Goal: Transaction & Acquisition: Book appointment/travel/reservation

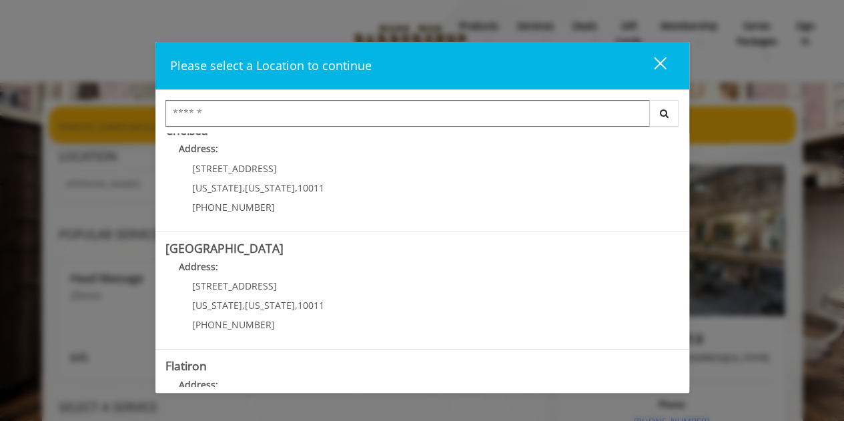
scroll to position [93, 0]
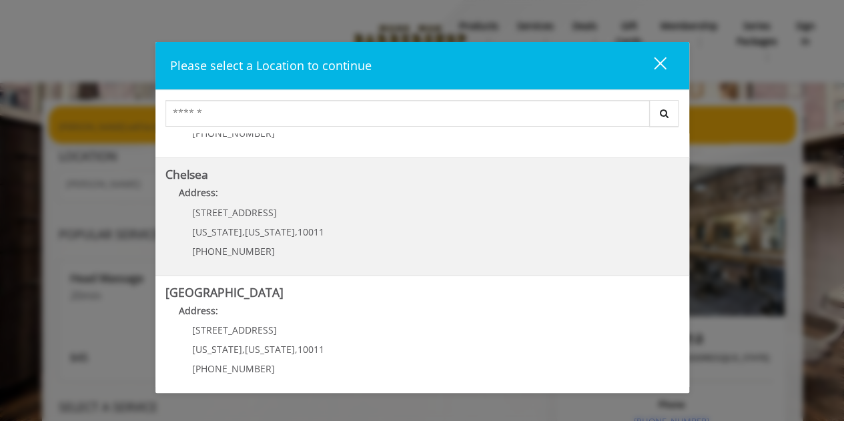
click at [350, 217] on link "Chelsea Address: [STREET_ADDRESS][US_STATE][US_STATE] (917) 639-3902" at bounding box center [422, 216] width 514 height 97
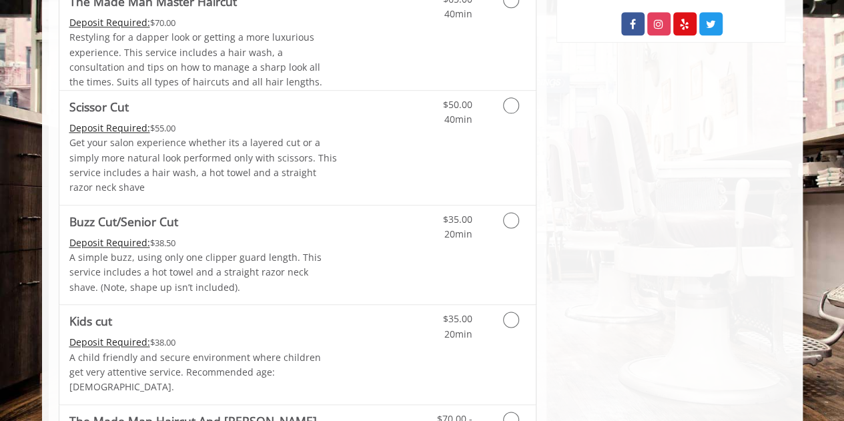
scroll to position [468, 0]
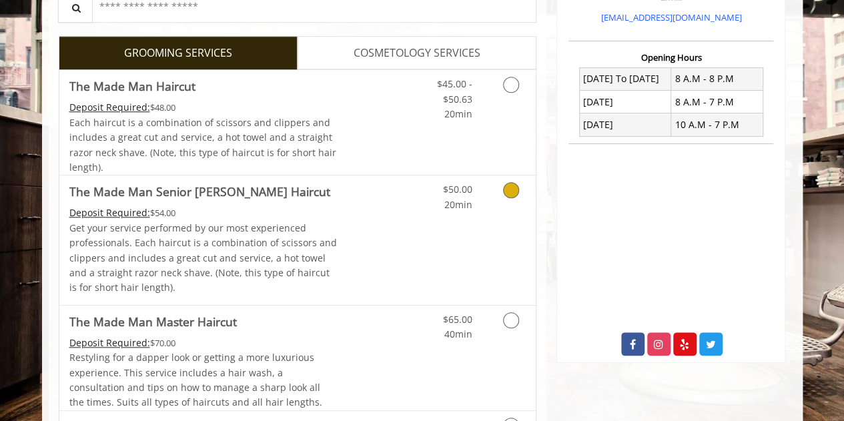
click at [220, 236] on p "Get your service performed by our most experienced professionals. Each haircut …" at bounding box center [203, 258] width 268 height 75
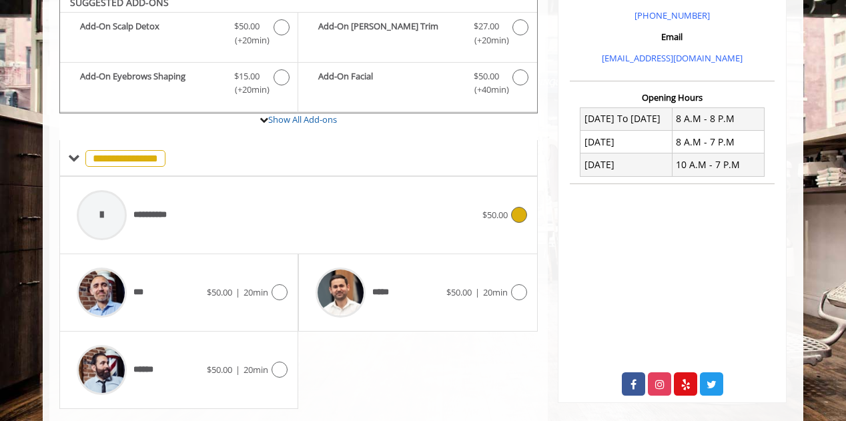
scroll to position [416, 0]
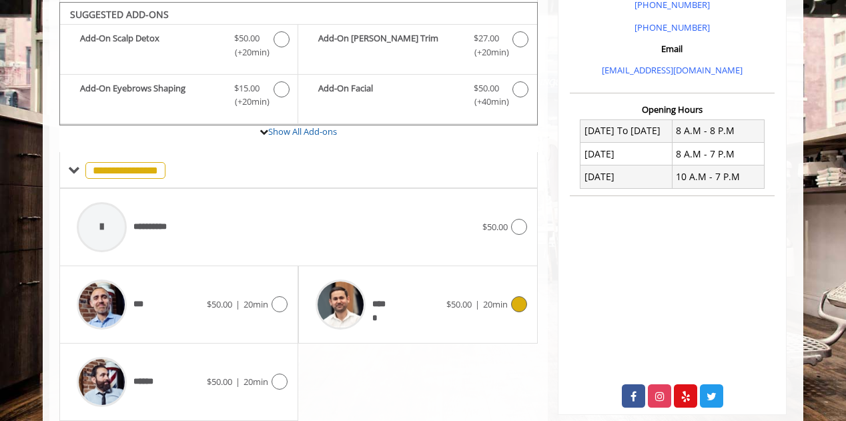
click at [396, 292] on div "*****" at bounding box center [377, 304] width 137 height 63
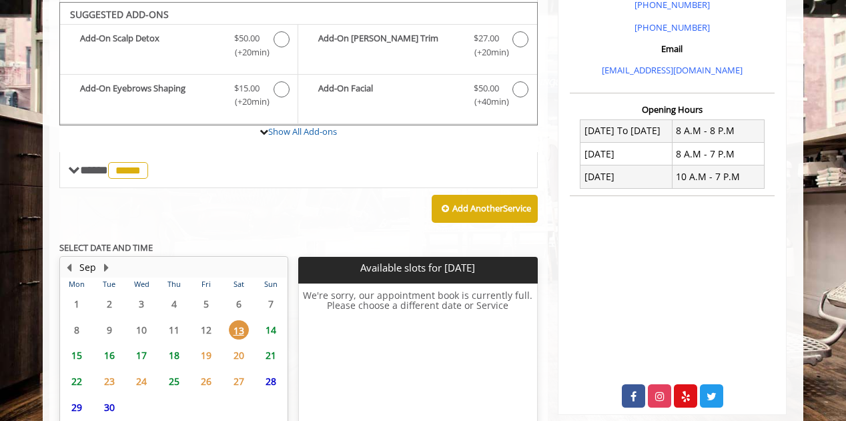
click at [272, 323] on span "14" at bounding box center [271, 329] width 20 height 19
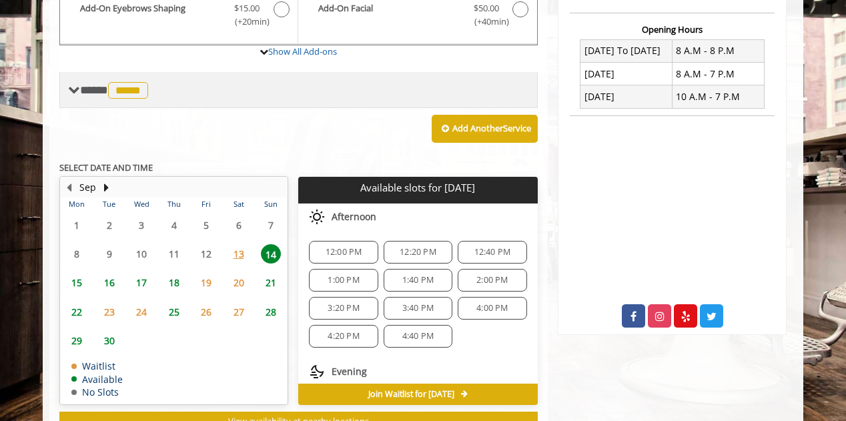
scroll to position [497, 0]
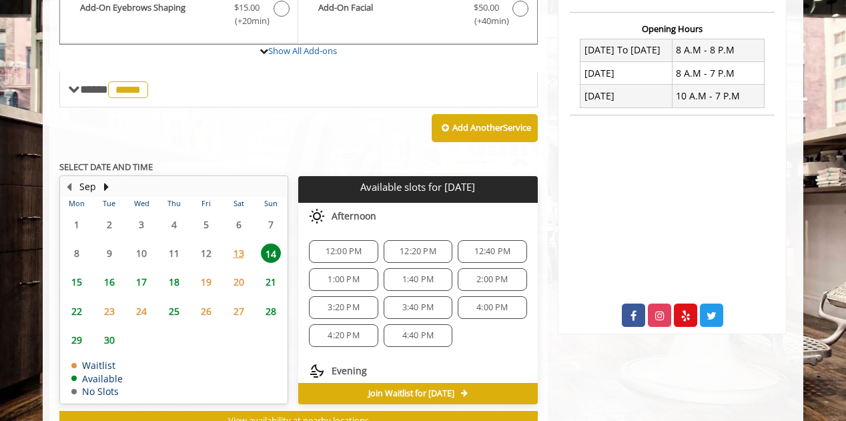
click at [356, 302] on span "3:20 PM" at bounding box center [343, 307] width 31 height 11
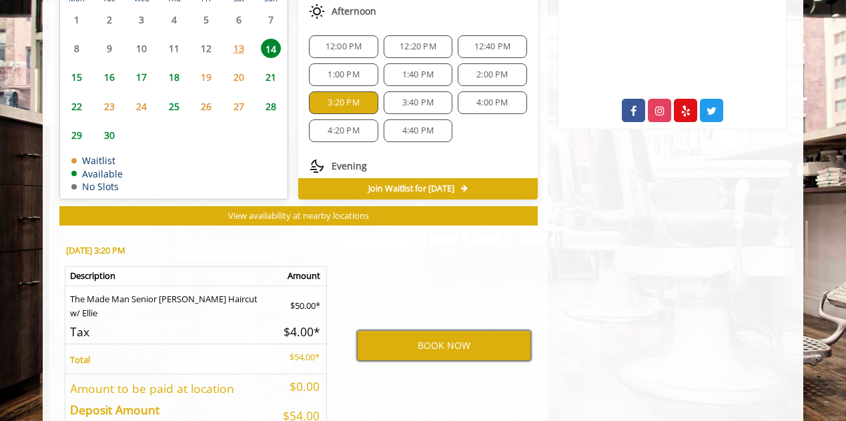
scroll to position [697, 0]
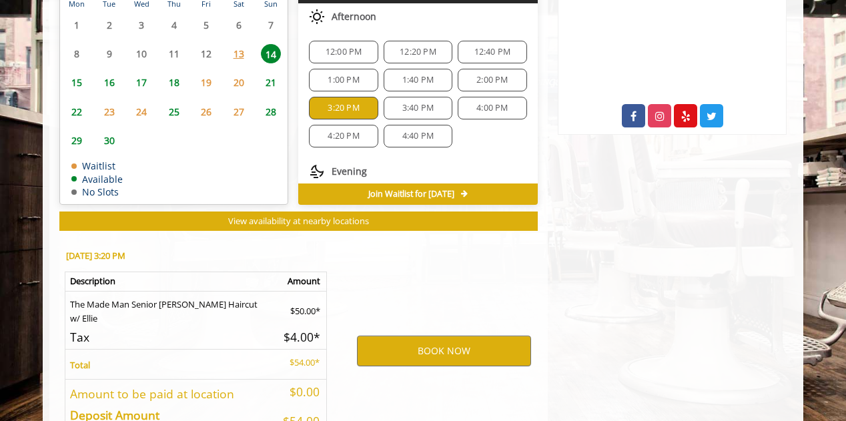
click at [395, 41] on div "12:20 PM" at bounding box center [418, 52] width 69 height 23
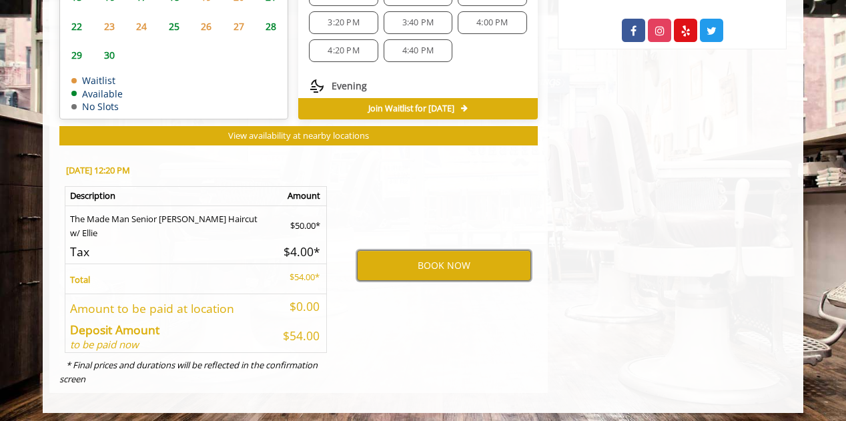
scroll to position [662, 0]
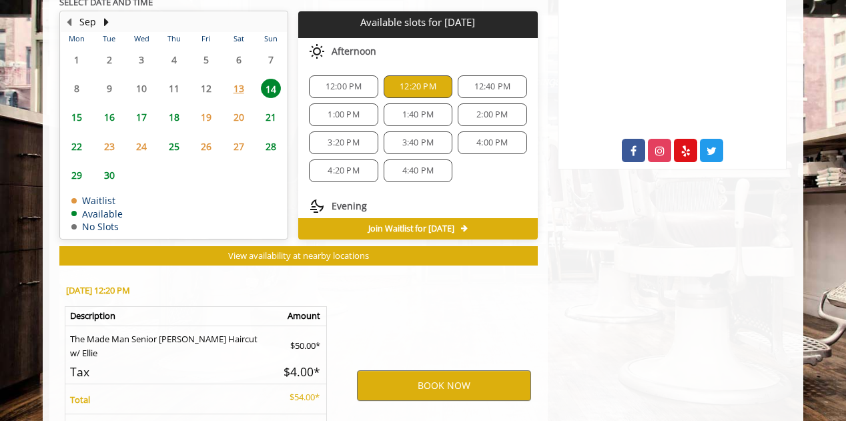
click at [348, 137] on span "3:20 PM" at bounding box center [343, 142] width 31 height 11
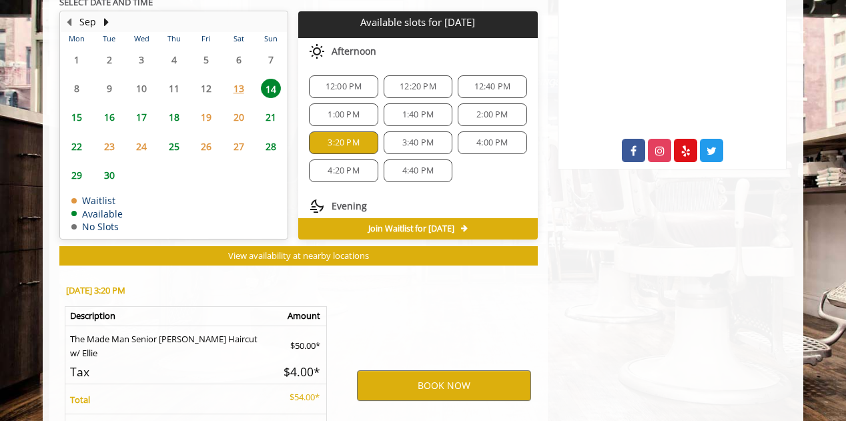
scroll to position [782, 0]
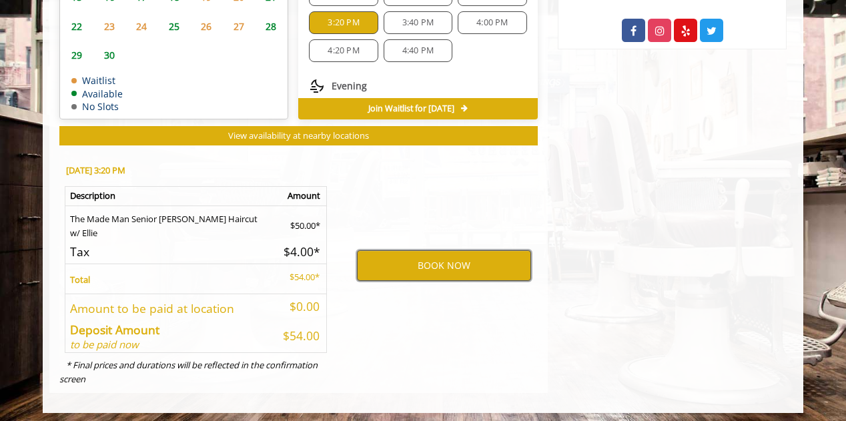
click at [412, 260] on button "BOOK NOW" at bounding box center [444, 265] width 174 height 31
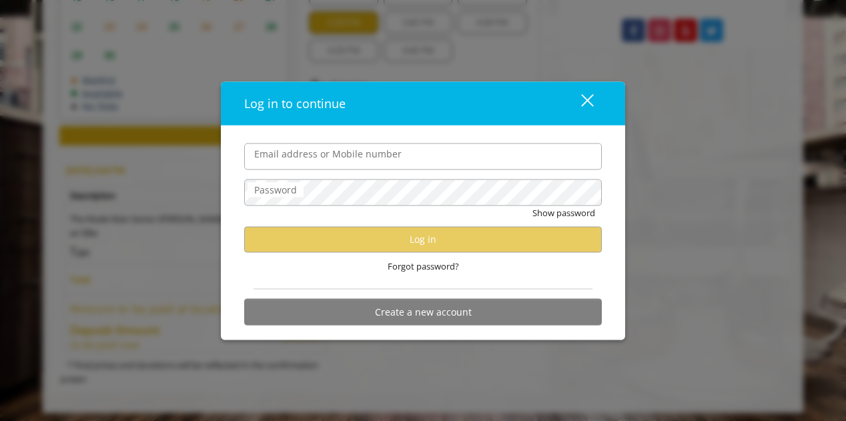
type input "**********"
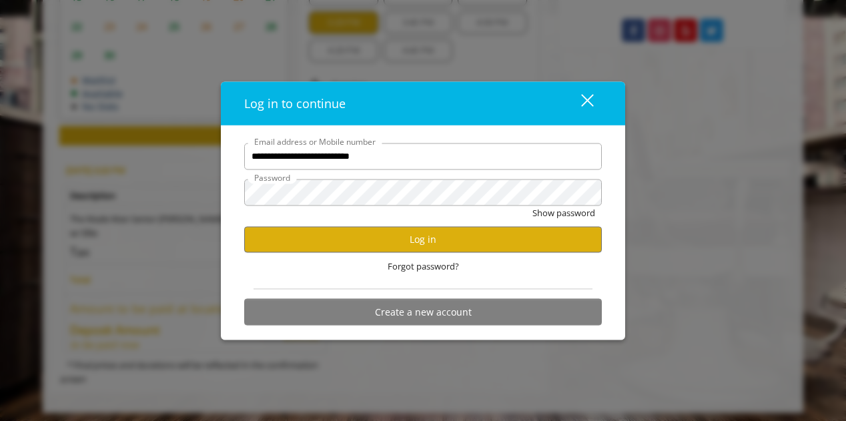
scroll to position [0, 0]
click at [368, 238] on button "Log in" at bounding box center [423, 239] width 358 height 26
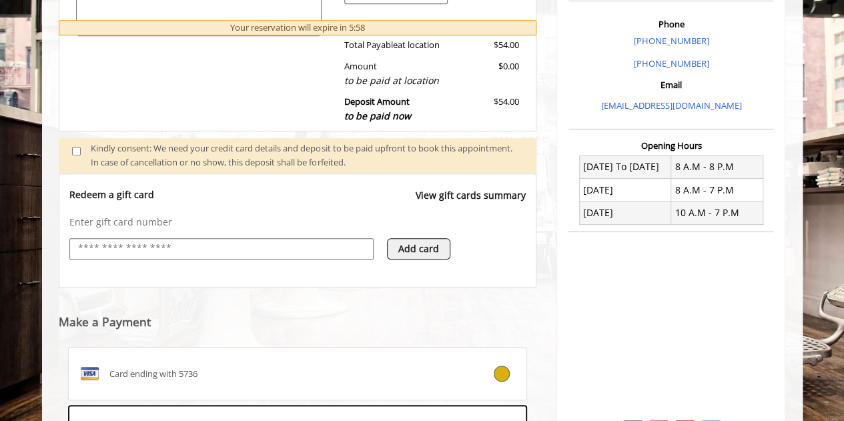
scroll to position [561, 0]
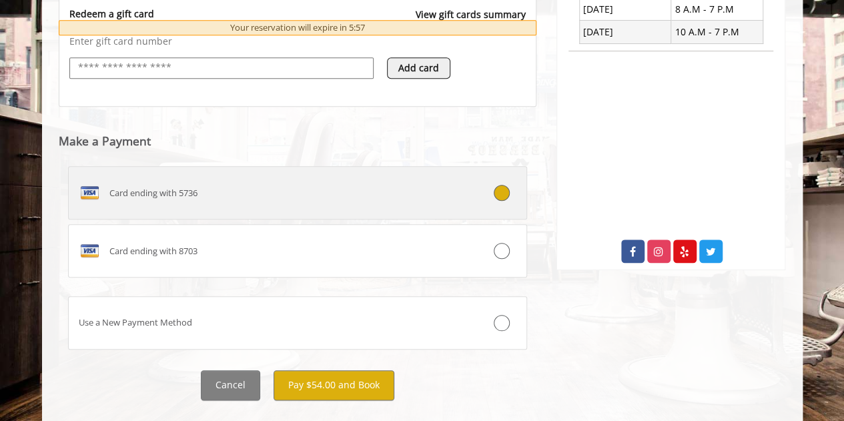
click at [270, 185] on div "Card ending with 5736" at bounding box center [260, 192] width 382 height 21
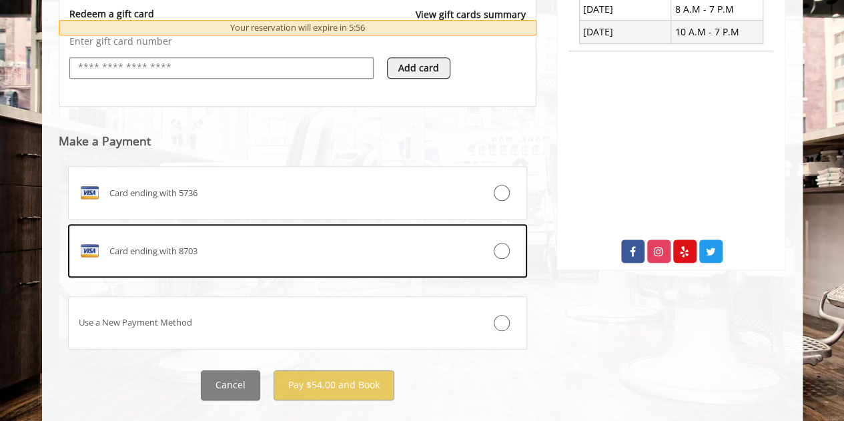
scroll to position [496, 0]
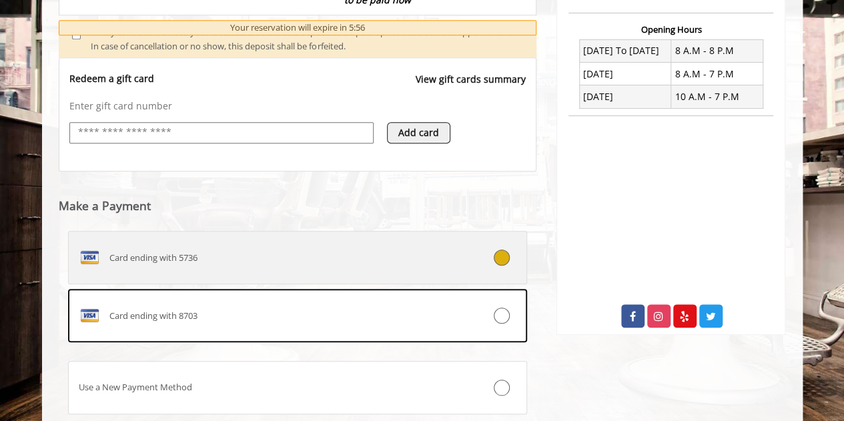
click at [274, 265] on div "Card ending with 5736" at bounding box center [260, 257] width 382 height 21
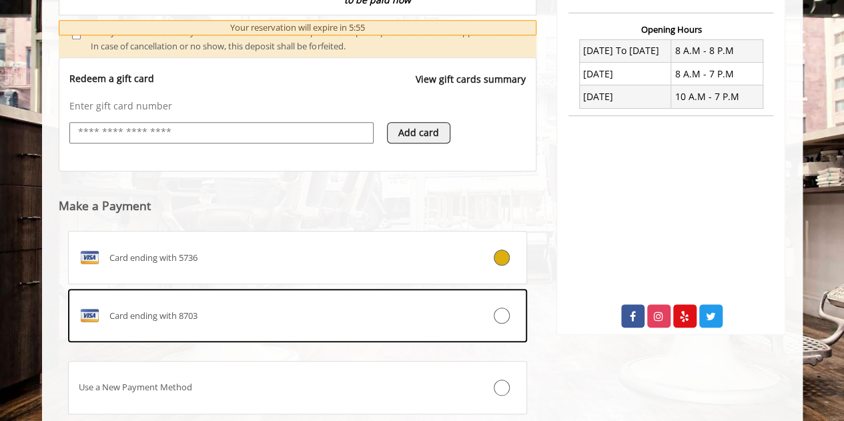
scroll to position [585, 0]
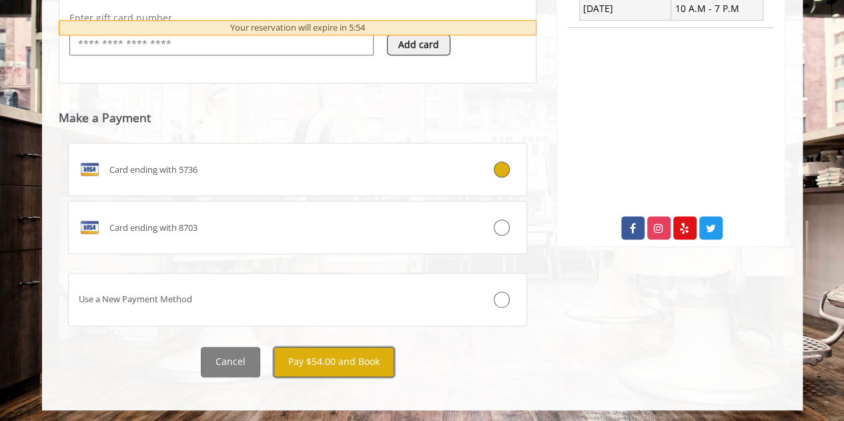
click at [326, 361] on button "Pay $54.00 and Book" at bounding box center [334, 362] width 121 height 30
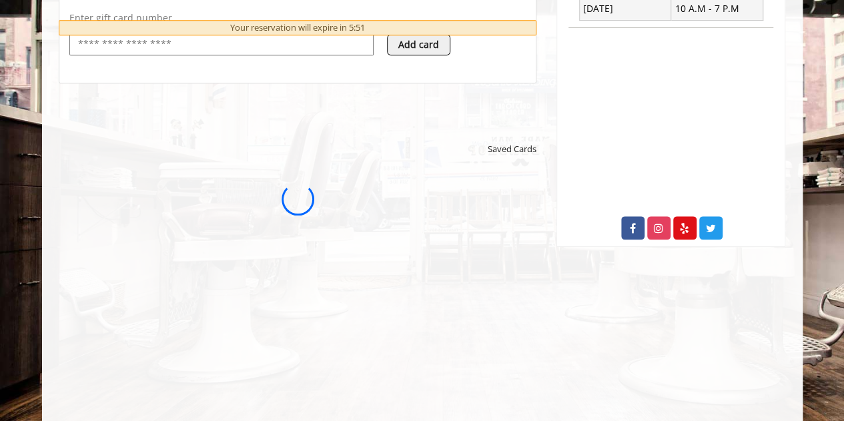
scroll to position [0, 0]
